Goal: Task Accomplishment & Management: Use online tool/utility

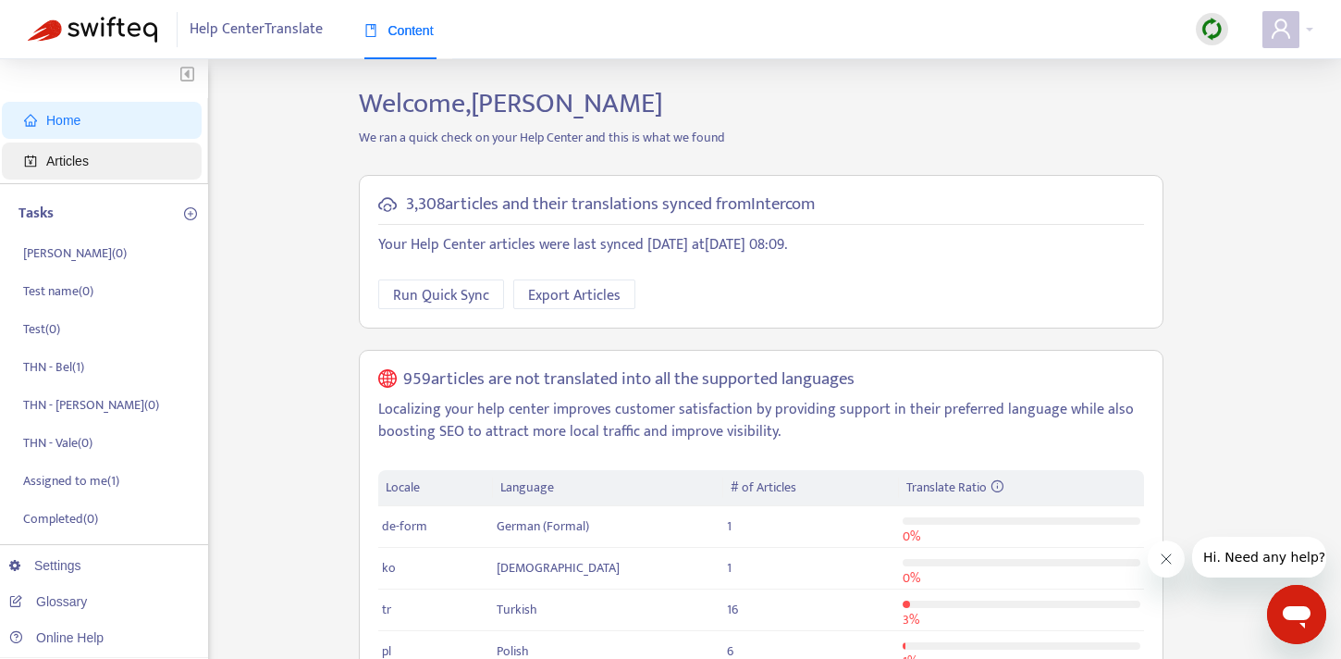
click at [140, 156] on span "Articles" at bounding box center [105, 160] width 163 height 37
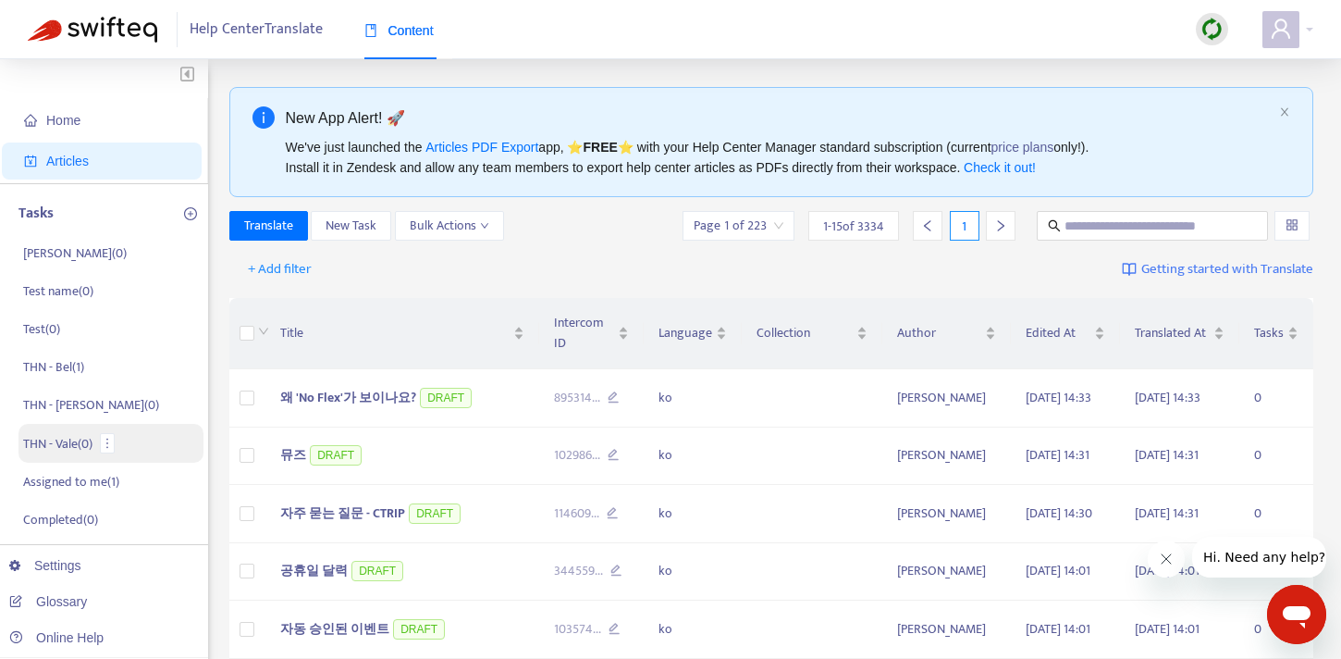
click at [66, 440] on p "THN - Vale ( 0 )" at bounding box center [57, 443] width 69 height 19
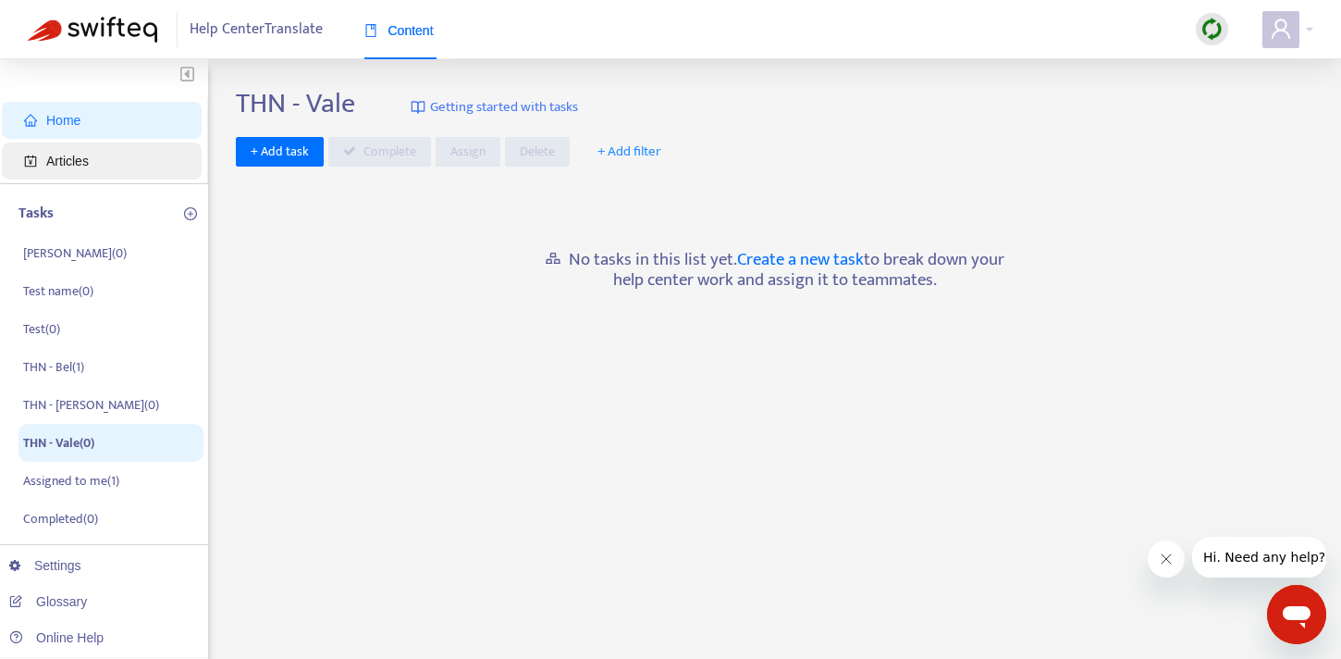
click at [107, 156] on span "Articles" at bounding box center [105, 160] width 163 height 37
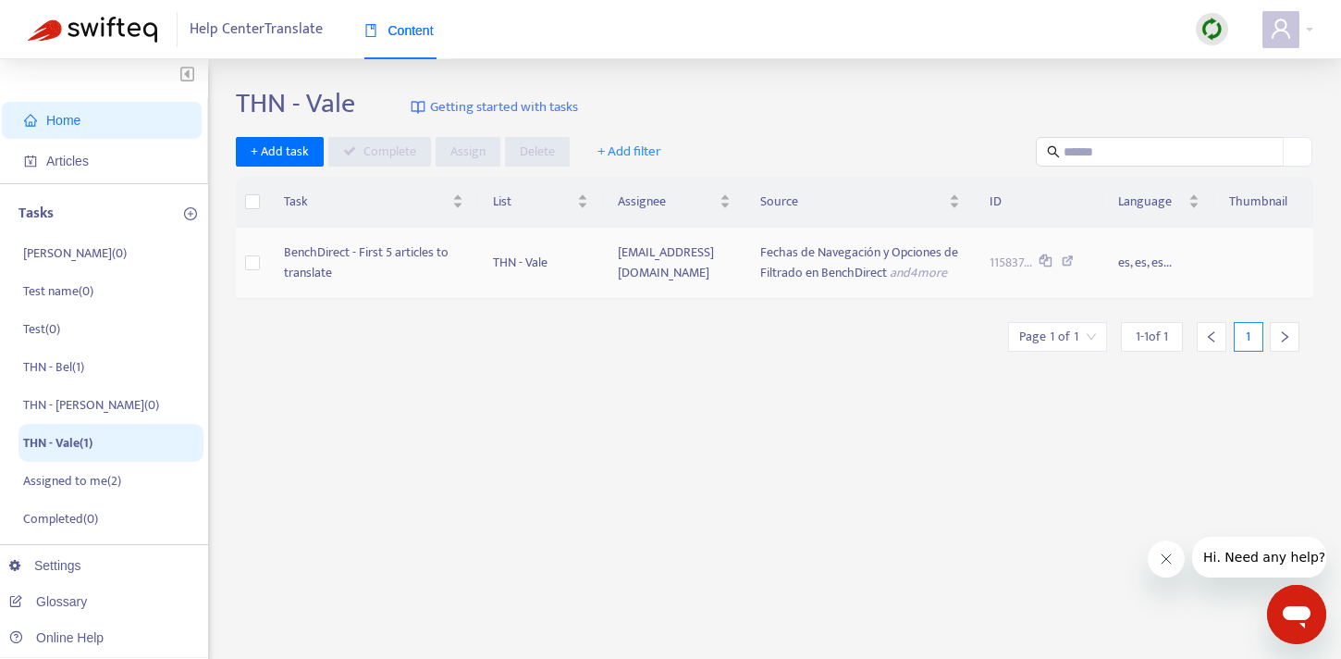
click at [373, 257] on td "BenchDirect - First 5 articles to translate" at bounding box center [373, 263] width 209 height 71
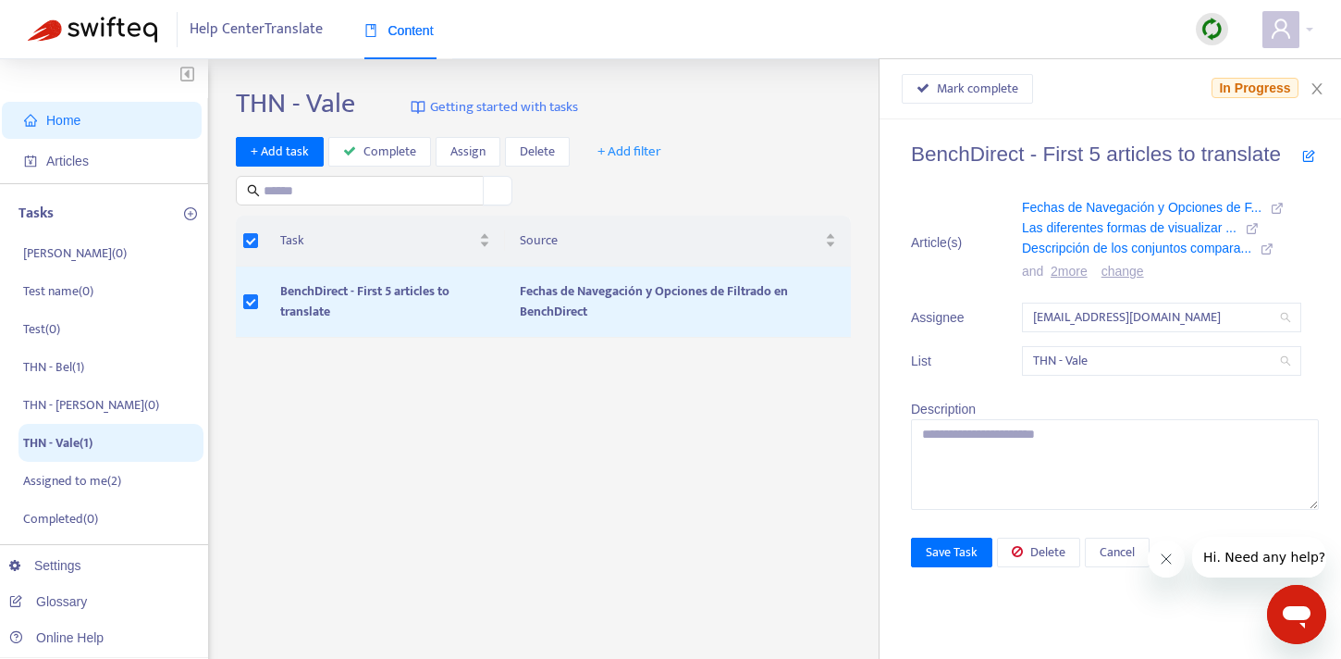
click at [707, 428] on div "THN - Vale Getting started with tasks + Add task Complete Assign Delete + Add f…" at bounding box center [775, 628] width 1078 height 1082
click at [1313, 86] on icon "close" at bounding box center [1317, 88] width 15 height 15
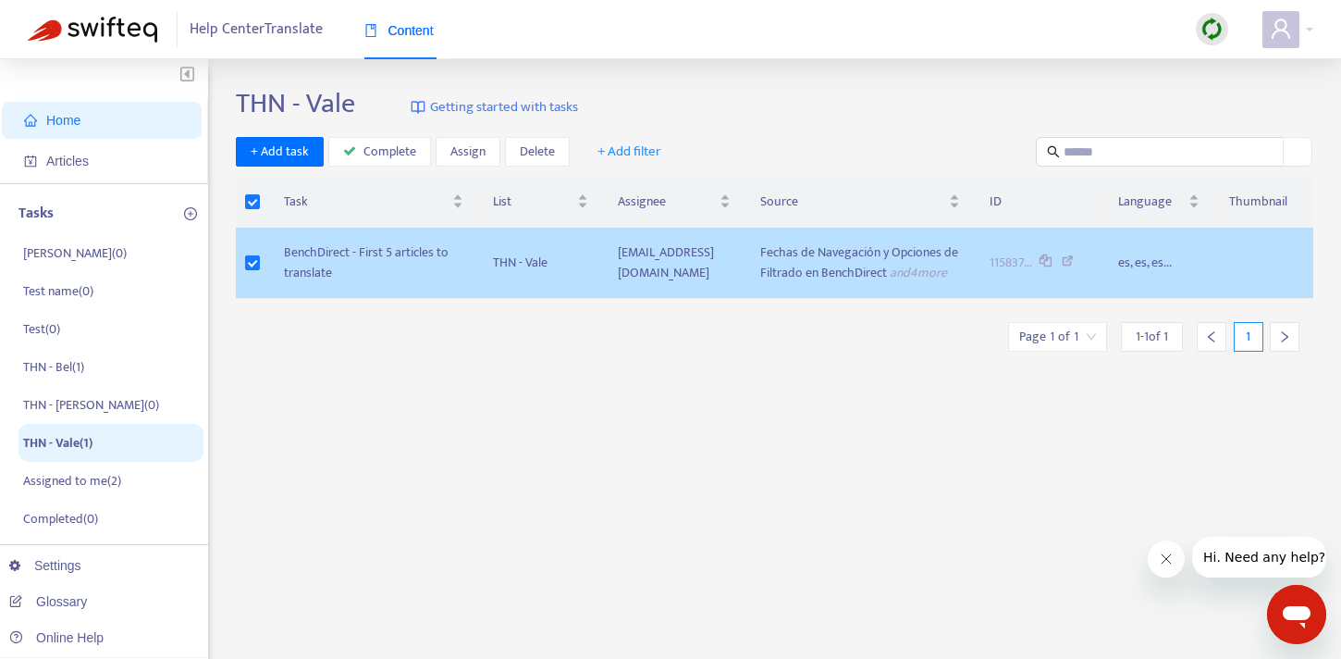
click at [390, 261] on td "BenchDirect - First 5 articles to translate" at bounding box center [373, 263] width 209 height 71
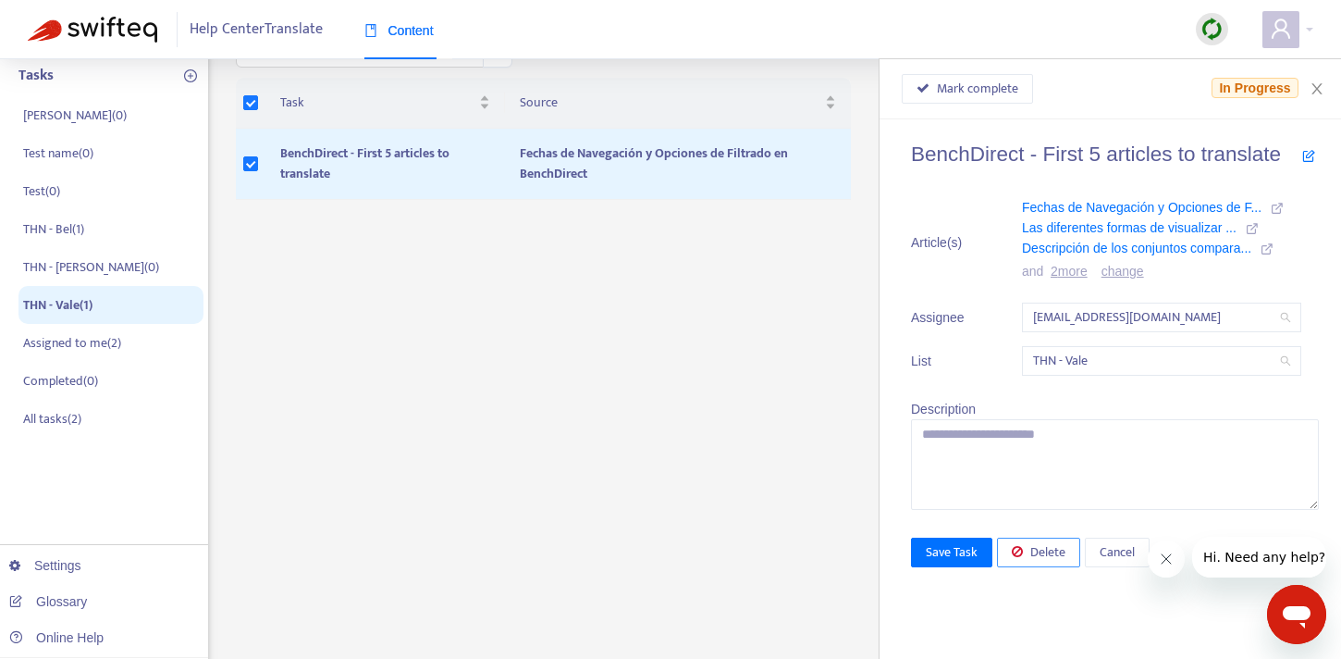
scroll to position [168, 0]
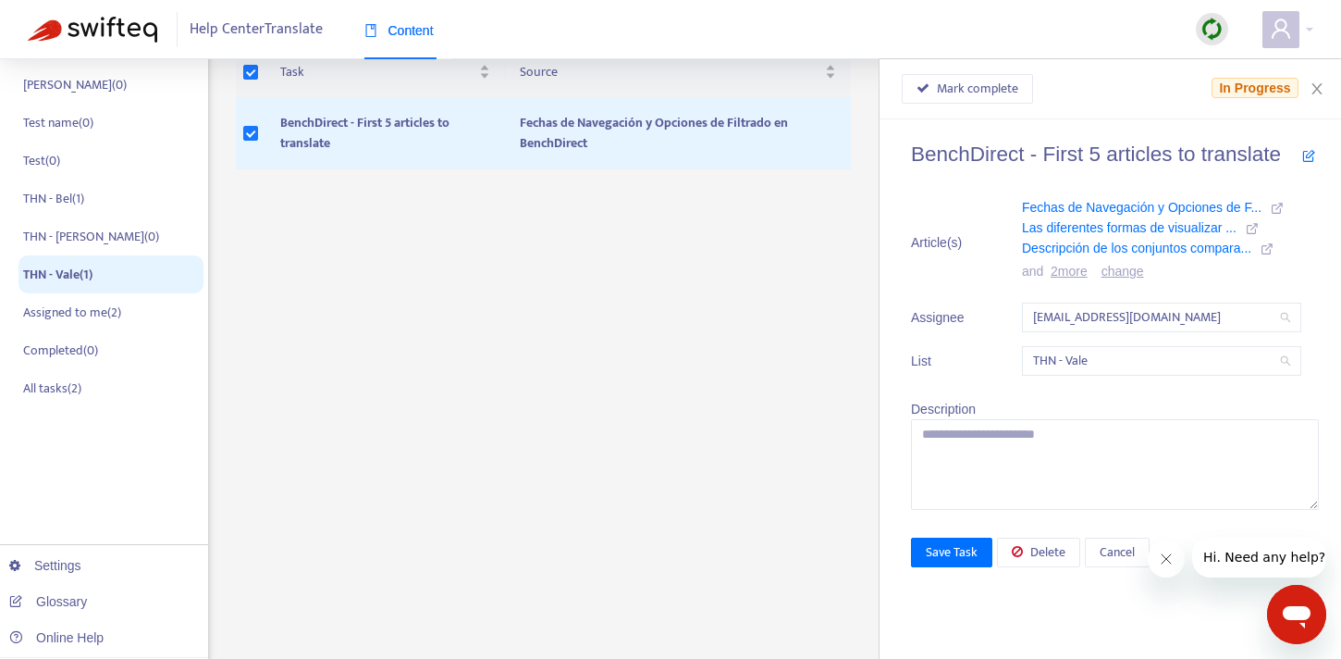
click at [1279, 205] on icon at bounding box center [1277, 208] width 13 height 13
click at [1067, 273] on link "2 more" at bounding box center [1069, 271] width 37 height 15
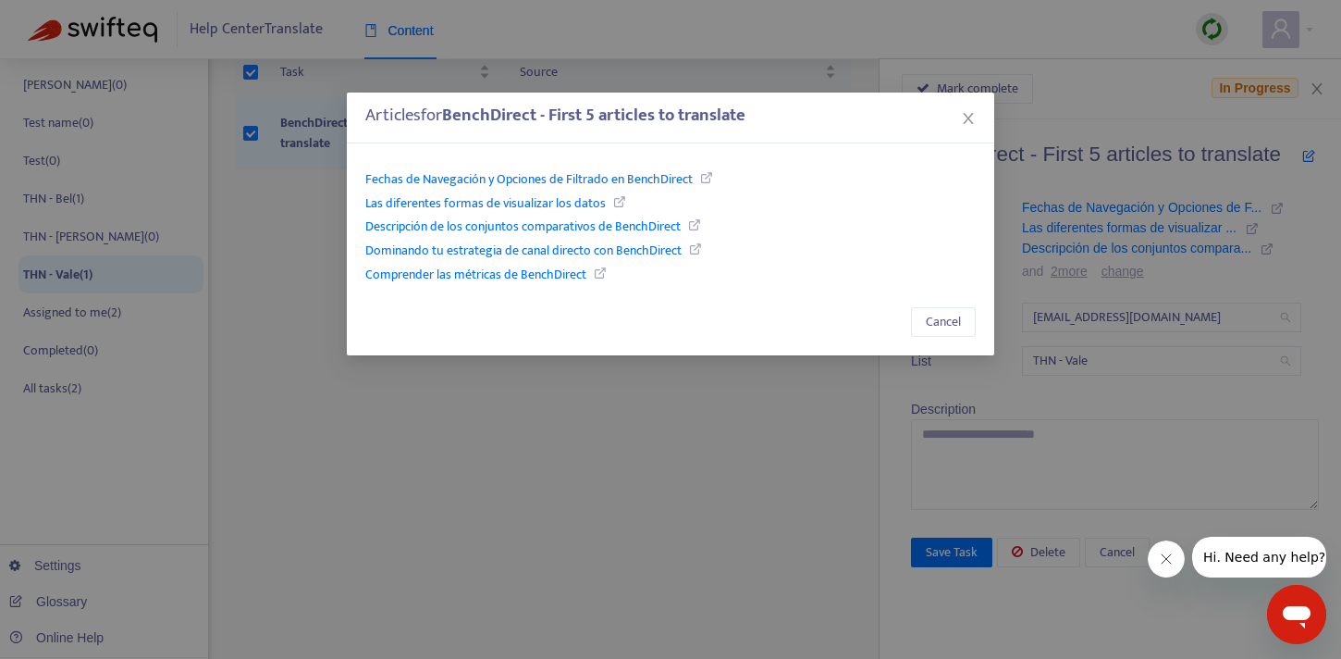
click at [696, 179] on link at bounding box center [703, 178] width 20 height 21
click at [708, 176] on icon at bounding box center [706, 177] width 13 height 13
click at [960, 117] on span "Close" at bounding box center [968, 118] width 20 height 15
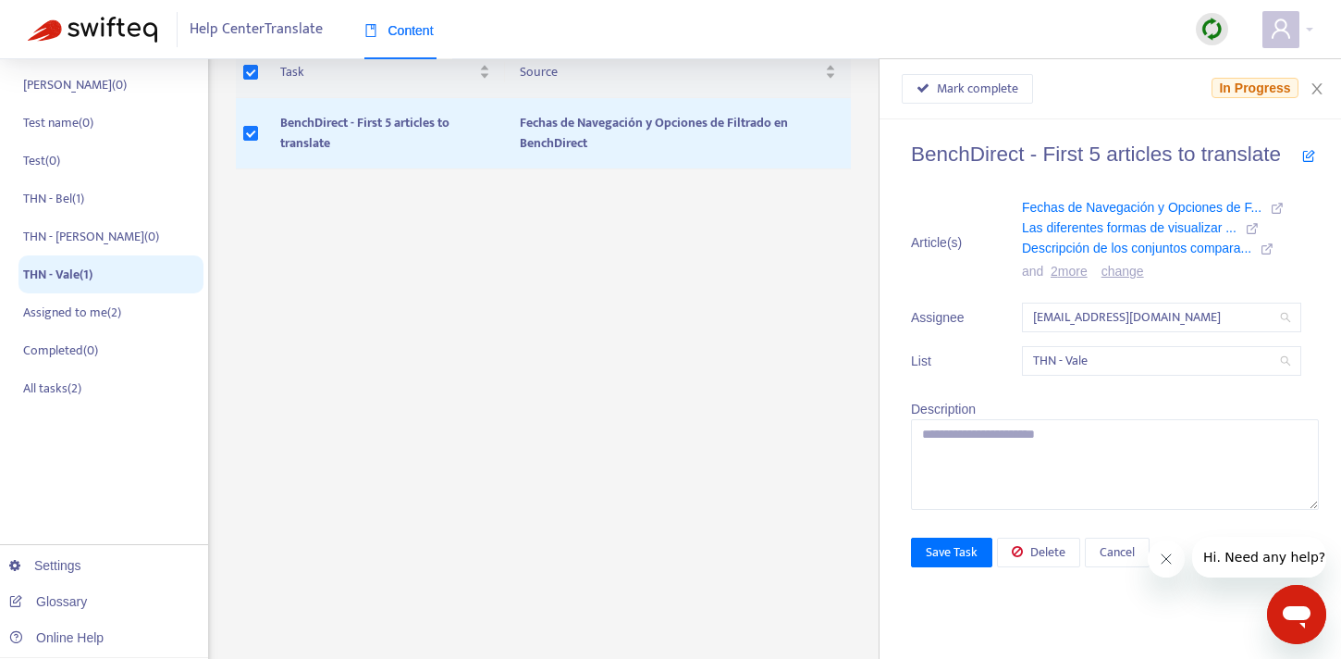
click at [1062, 271] on link "2 more" at bounding box center [1069, 271] width 37 height 15
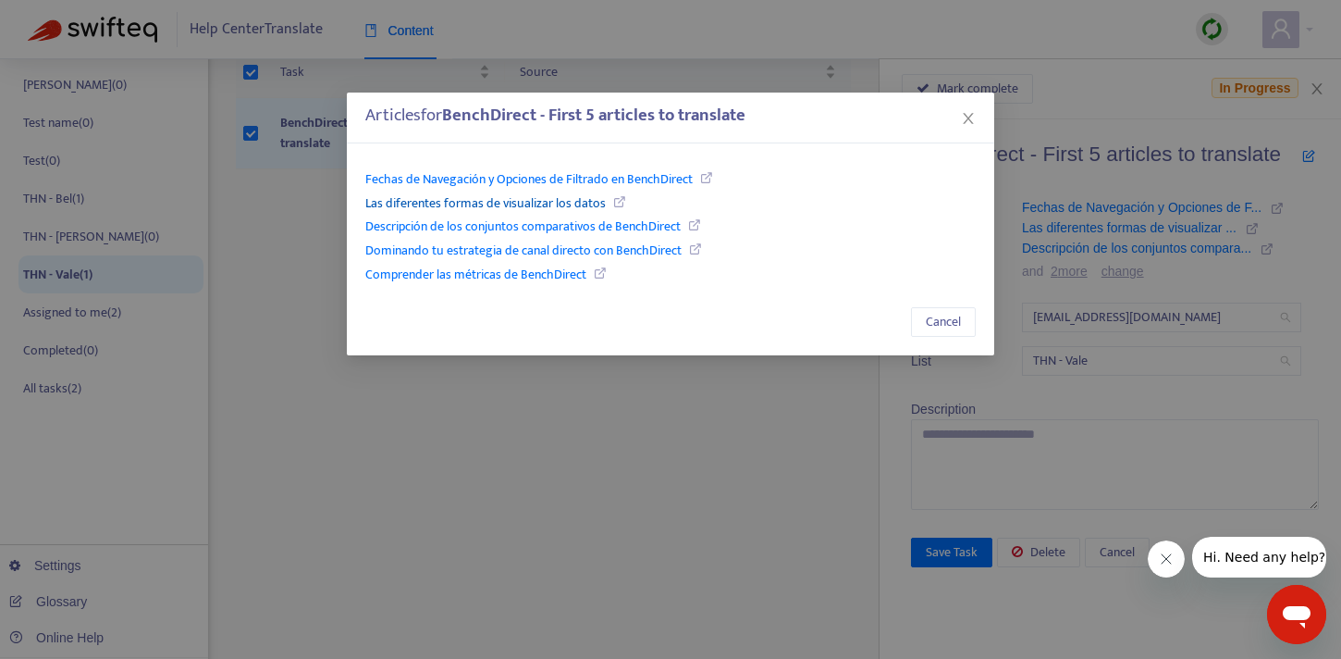
click at [570, 198] on link "Las diferentes formas de visualizar los datos" at bounding box center [485, 202] width 241 height 21
